Goal: Task Accomplishment & Management: Complete application form

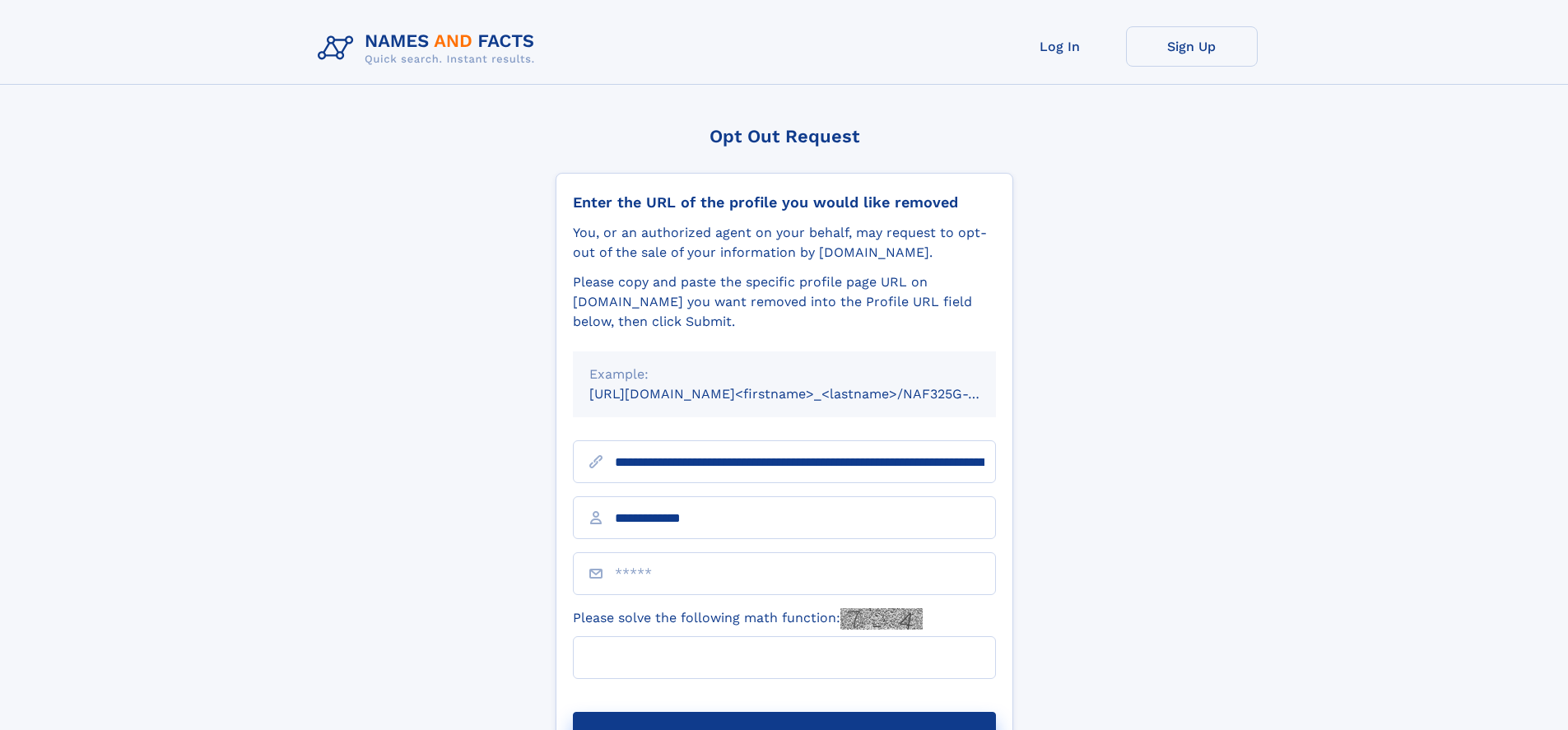
type input "**********"
type input "*"
click at [784, 711] on button "Submit Opt Out Request" at bounding box center [784, 738] width 423 height 53
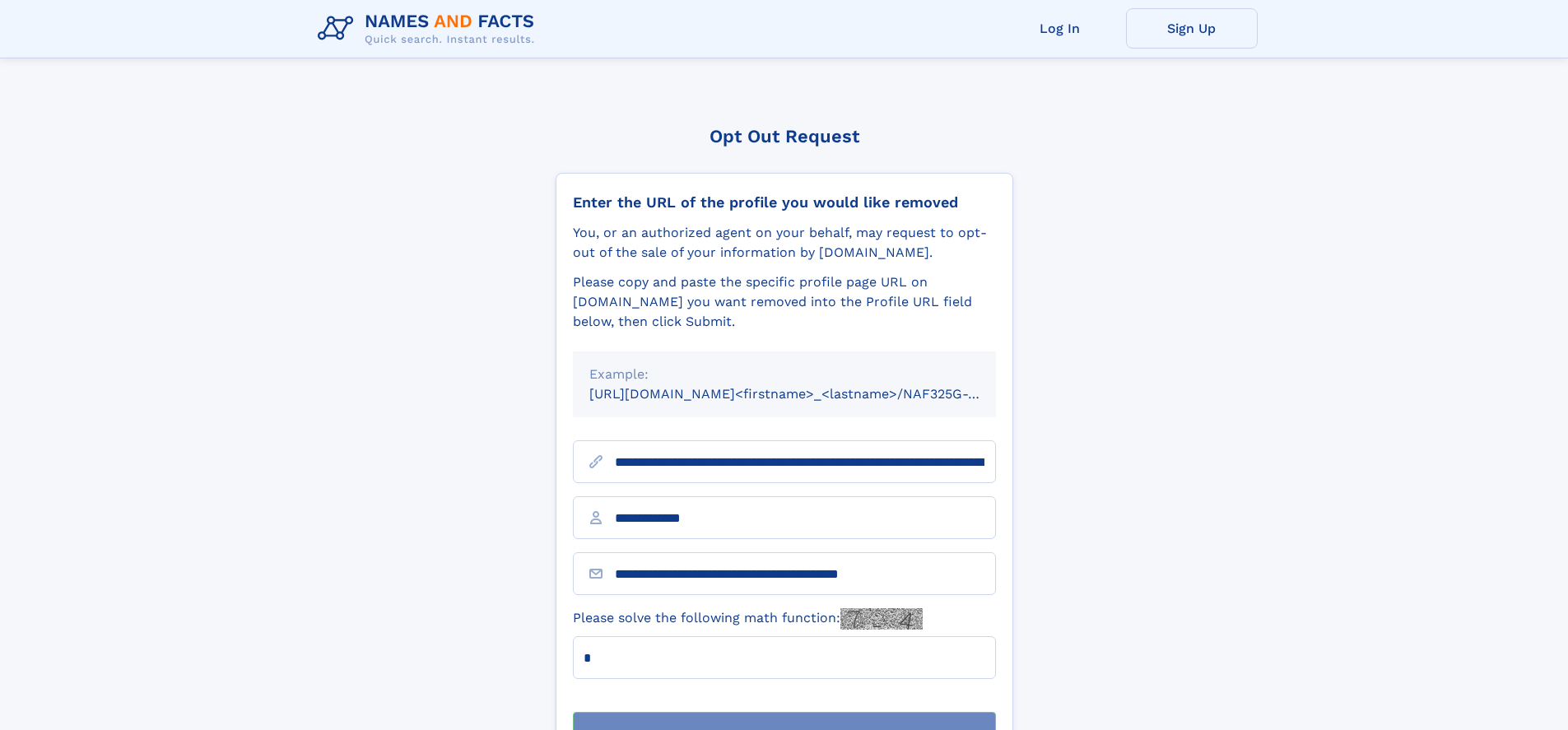
scroll to position [53, 0]
